Goal: Download file/media

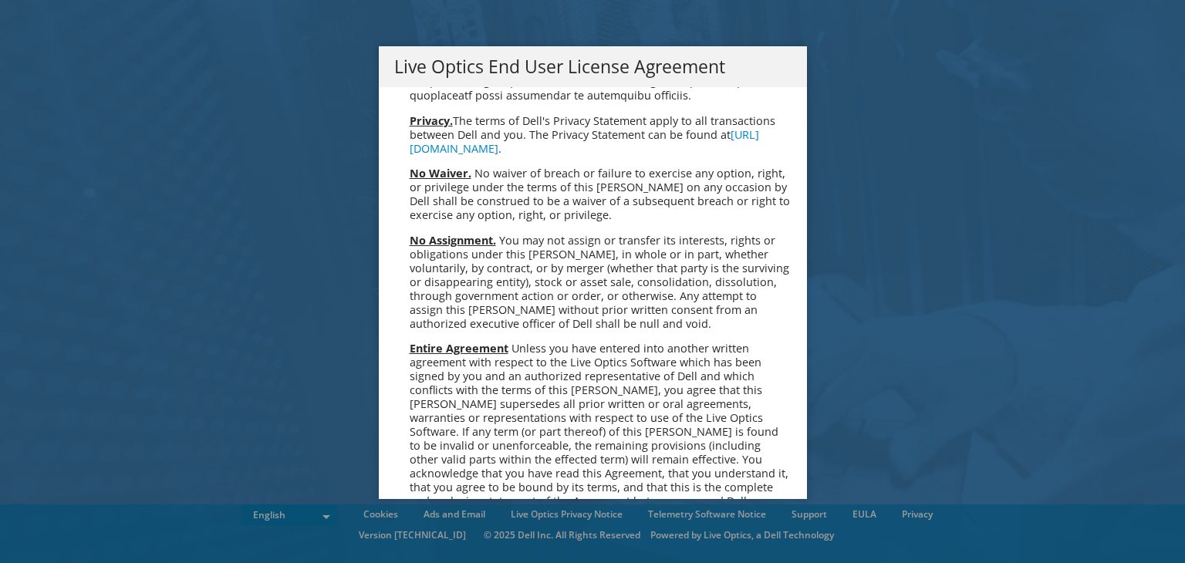
scroll to position [5836, 0]
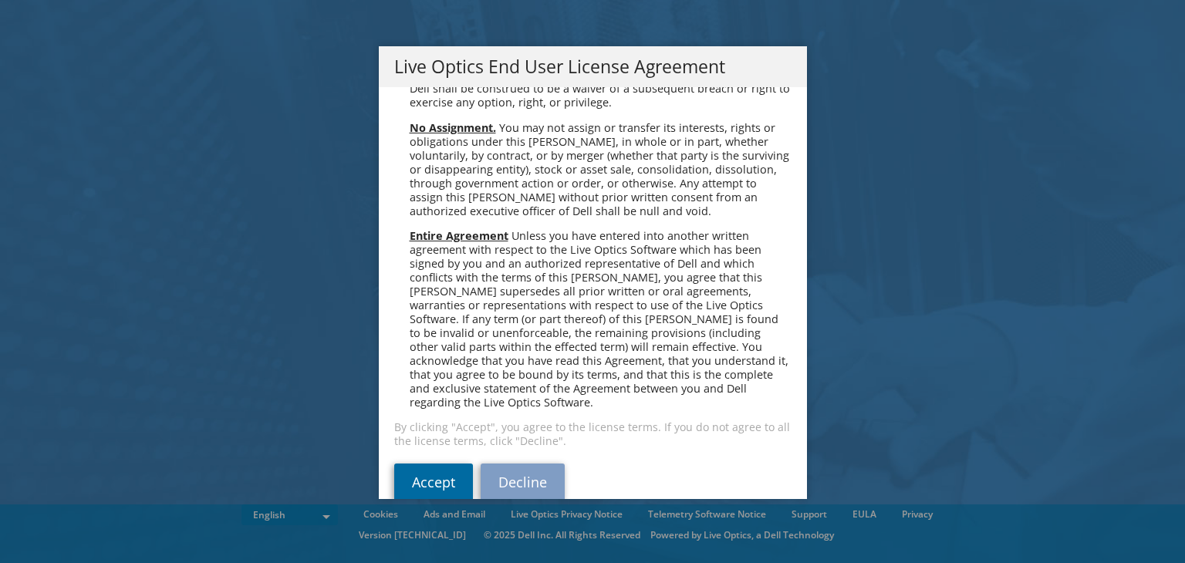
click at [433, 467] on link "Accept" at bounding box center [433, 482] width 79 height 37
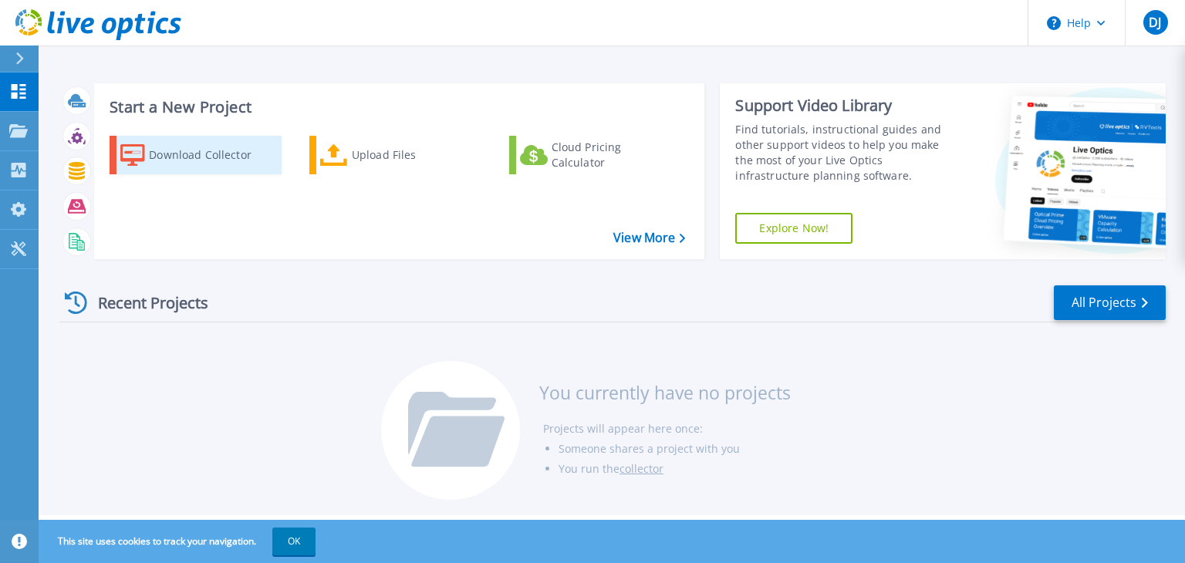
click at [208, 157] on div "Download Collector" at bounding box center [210, 155] width 123 height 31
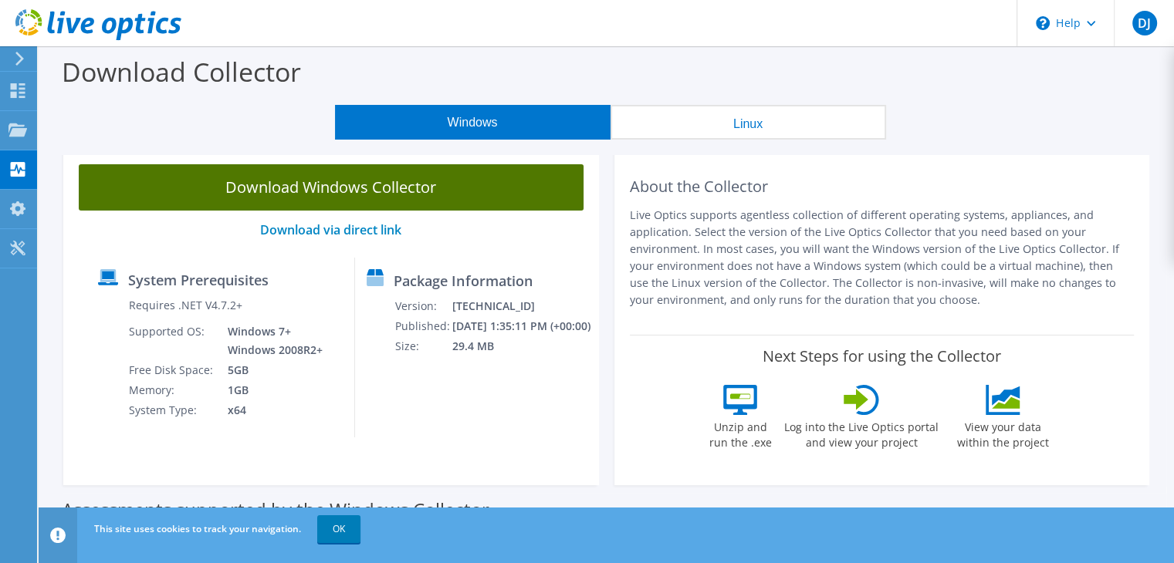
click at [349, 186] on link "Download Windows Collector" at bounding box center [331, 187] width 505 height 46
